Goal: Check status: Check status

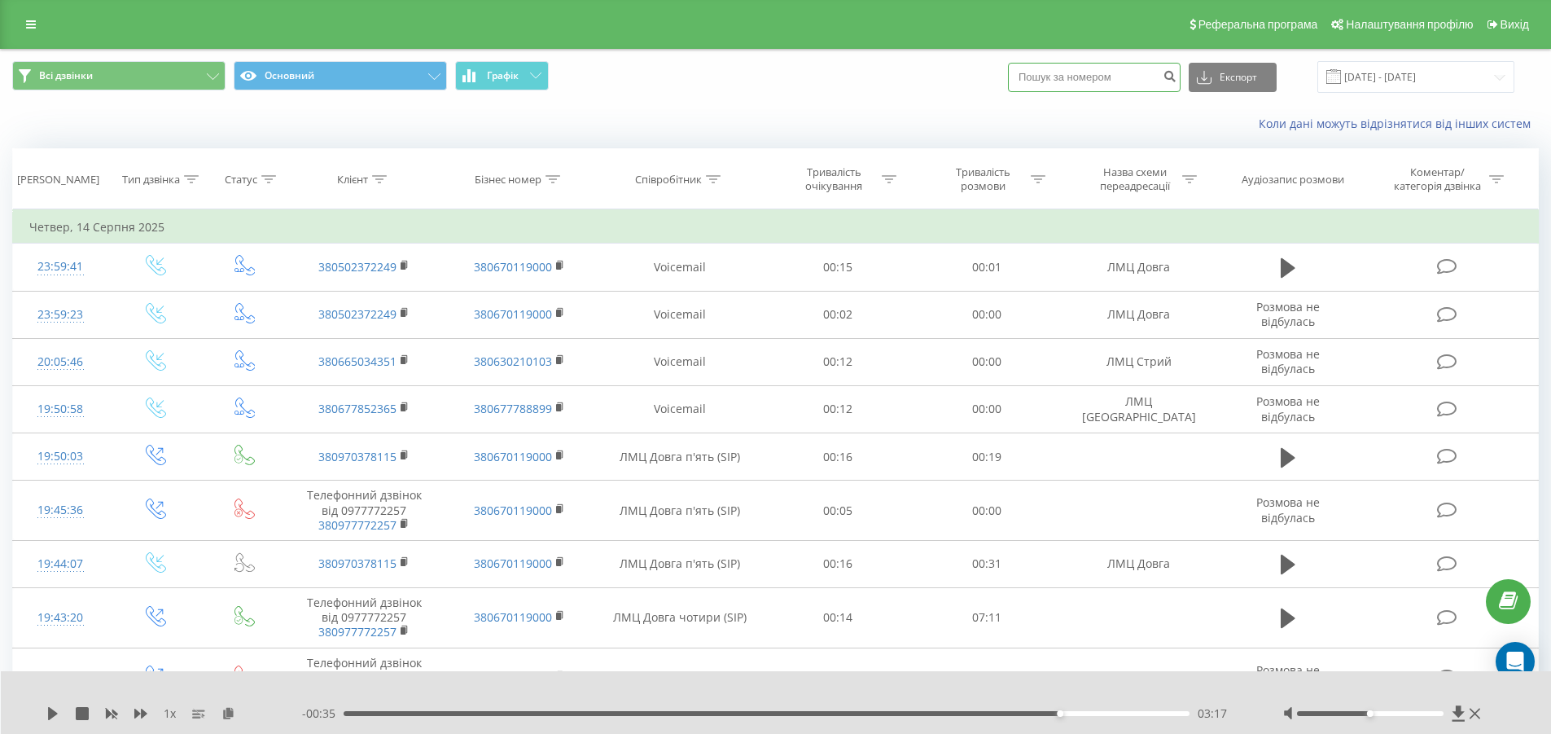
click at [1092, 85] on input at bounding box center [1094, 77] width 173 height 29
type input "0673100833"
click at [1177, 77] on icon "submit" at bounding box center [1170, 74] width 14 height 10
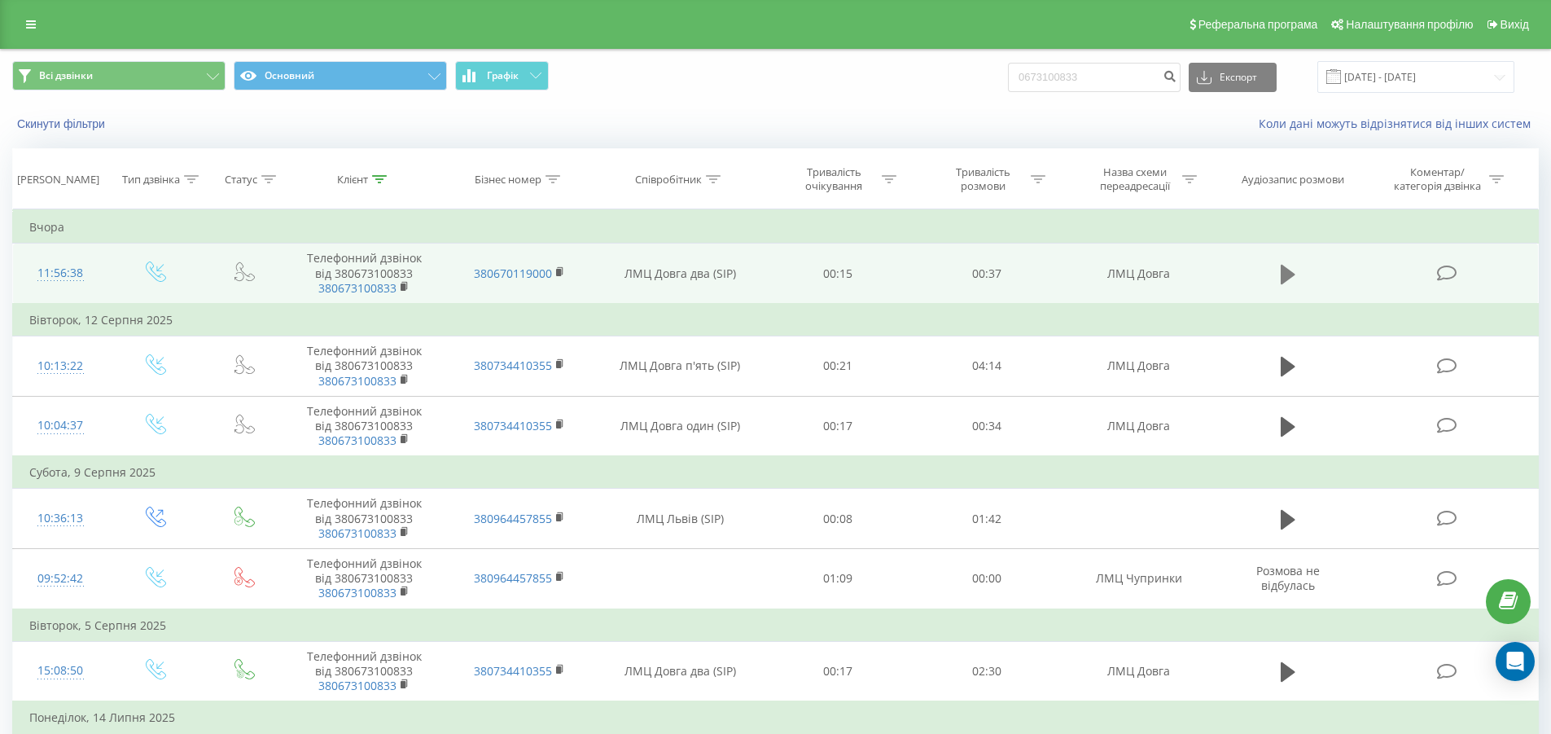
click at [1282, 274] on icon at bounding box center [1288, 274] width 15 height 20
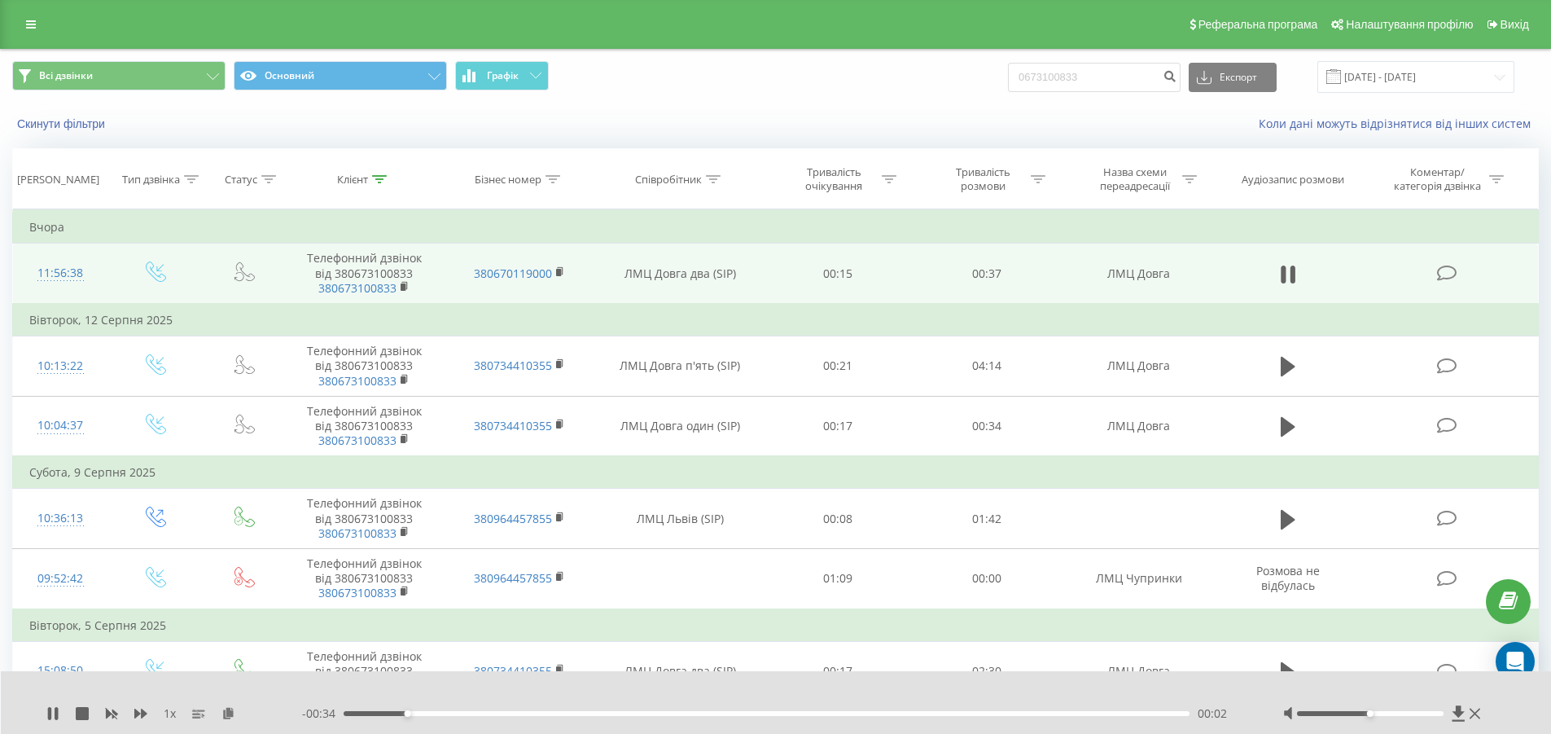
click at [432, 712] on div "00:02" at bounding box center [767, 713] width 847 height 5
